Goal: Information Seeking & Learning: Learn about a topic

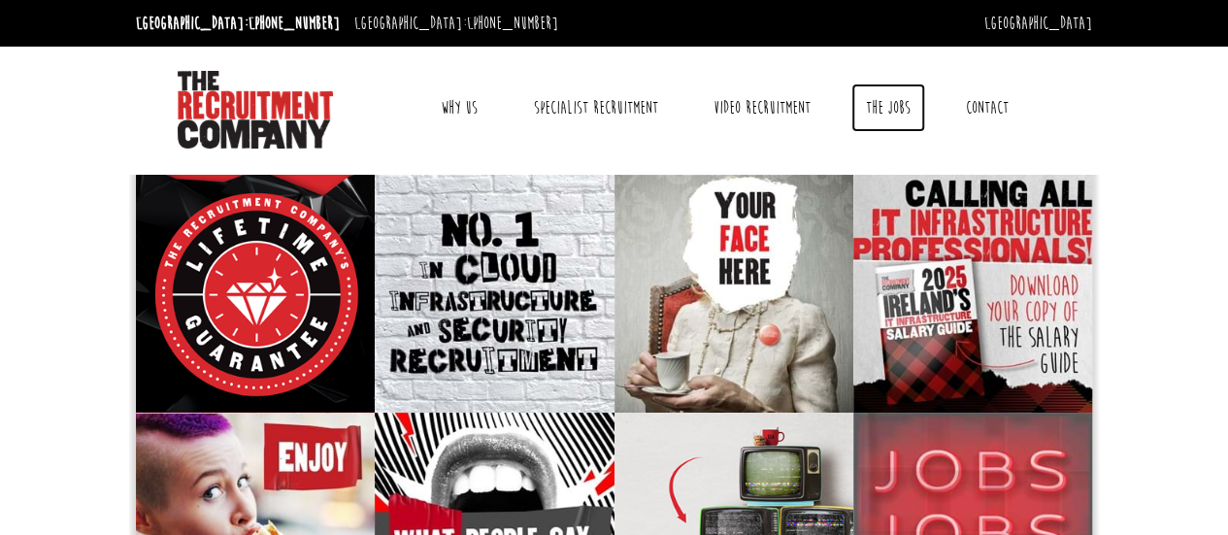
click at [889, 98] on link "The Jobs" at bounding box center [888, 107] width 74 height 49
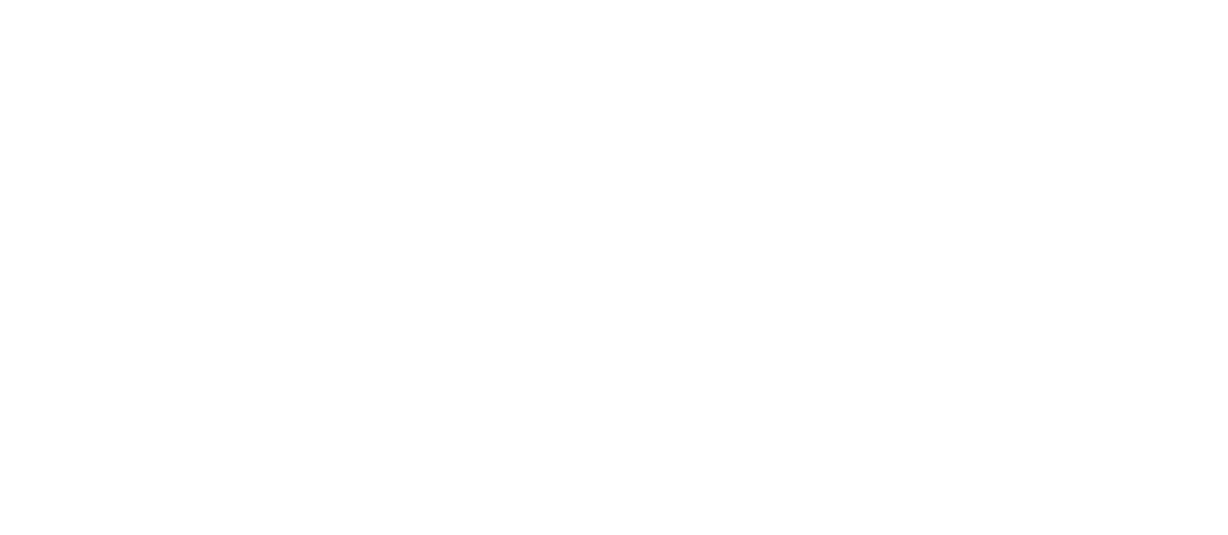
select select "Ireland"
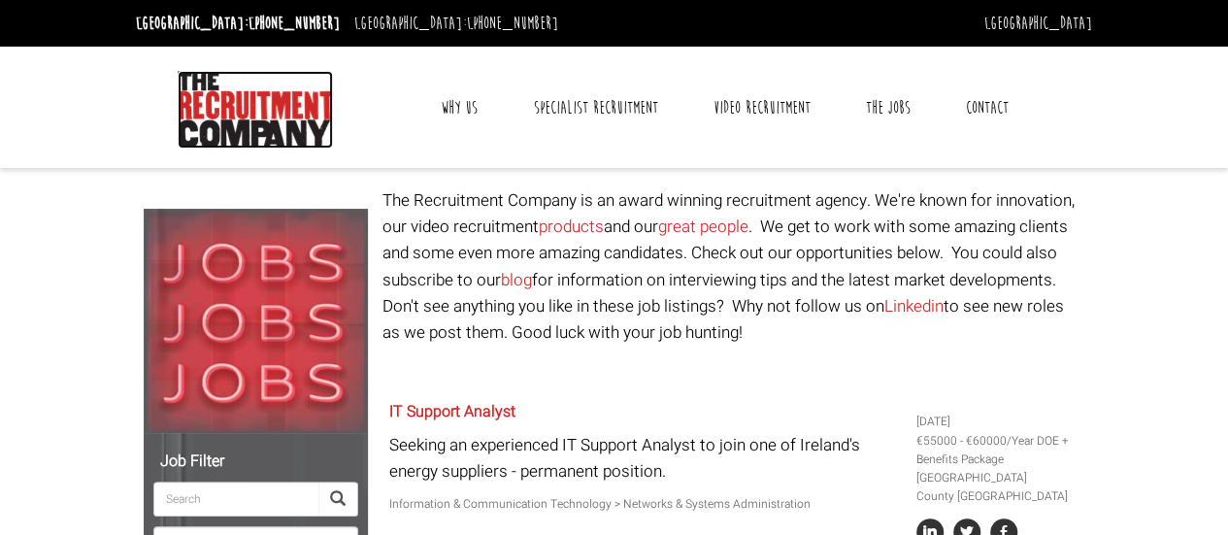
click at [250, 90] on img at bounding box center [255, 110] width 155 height 78
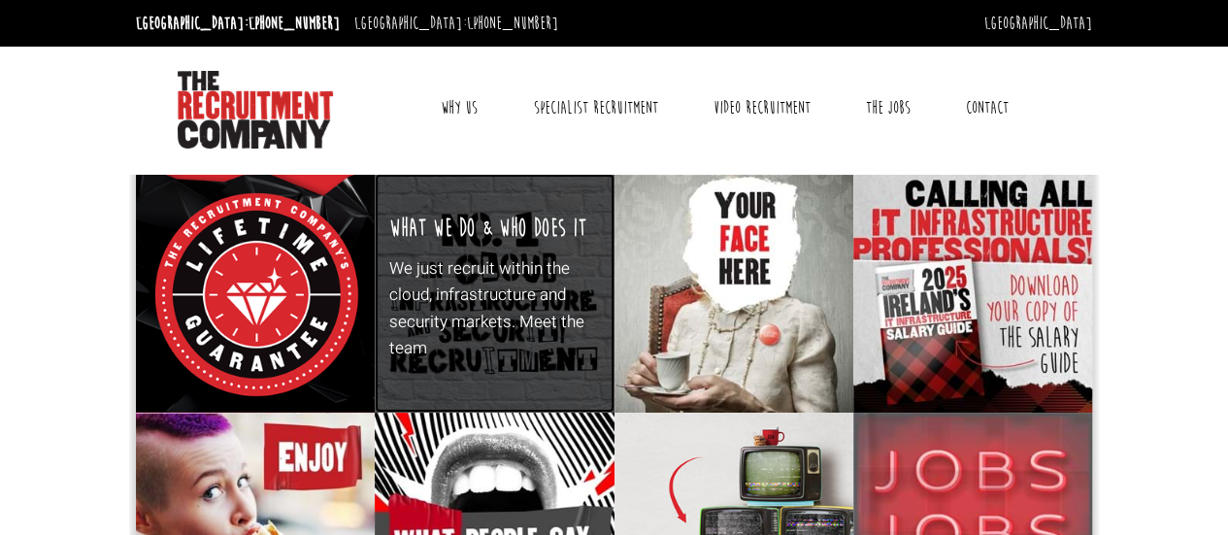
click at [519, 306] on p "We just recruit within the cloud, infrastructure and security markets. Meet the…" at bounding box center [494, 308] width 211 height 106
